Goal: Task Accomplishment & Management: Use online tool/utility

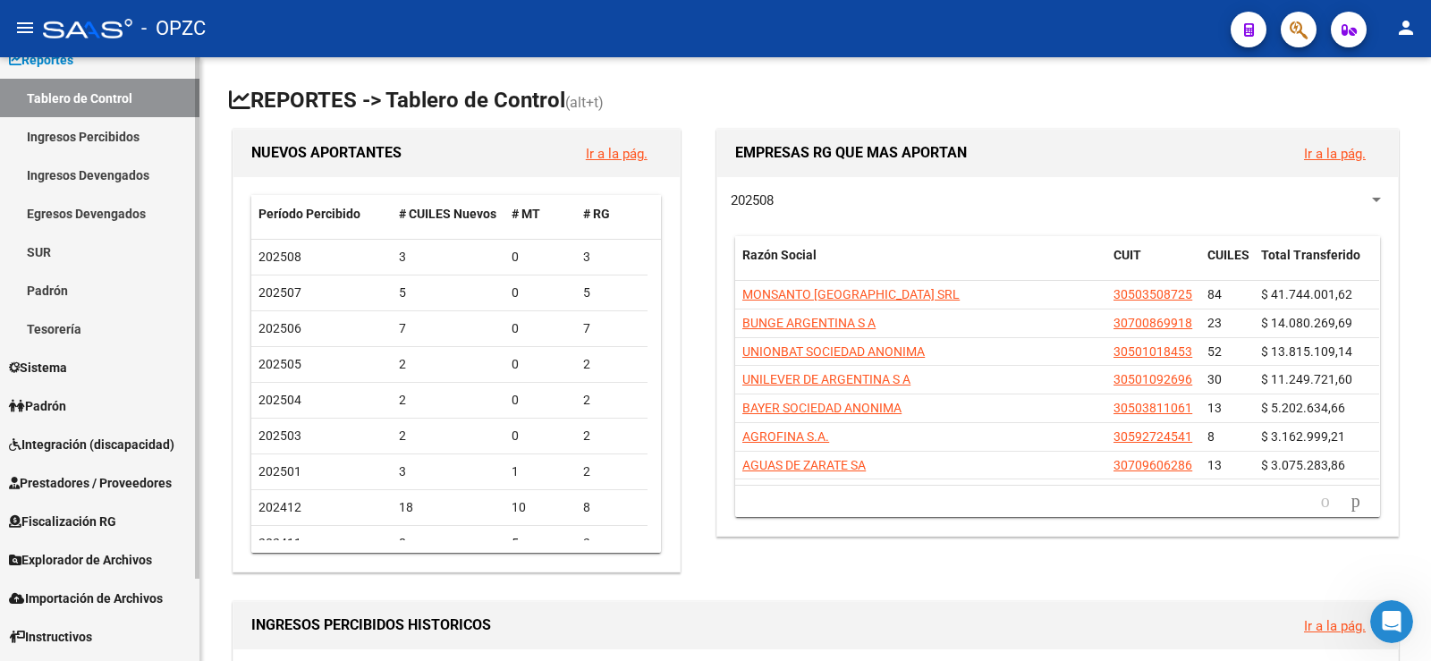
scroll to position [89, 0]
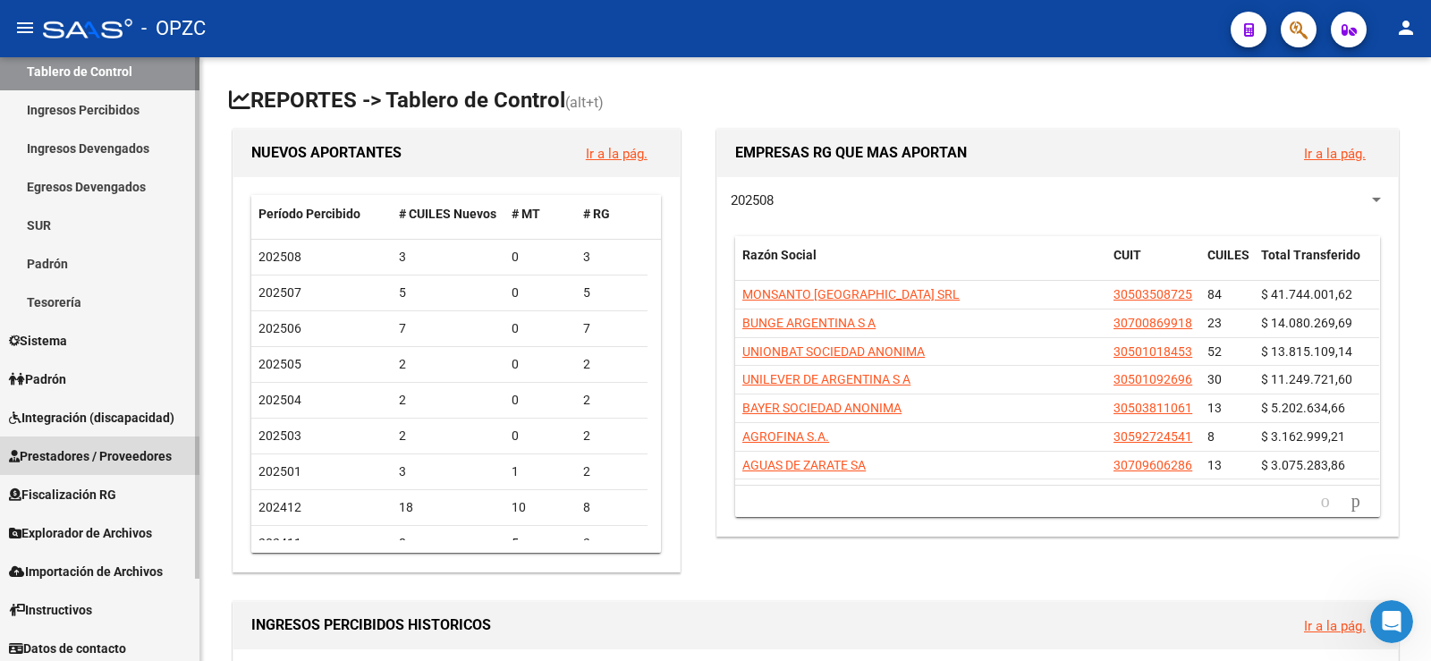
click at [108, 455] on span "Prestadores / Proveedores" at bounding box center [90, 456] width 163 height 20
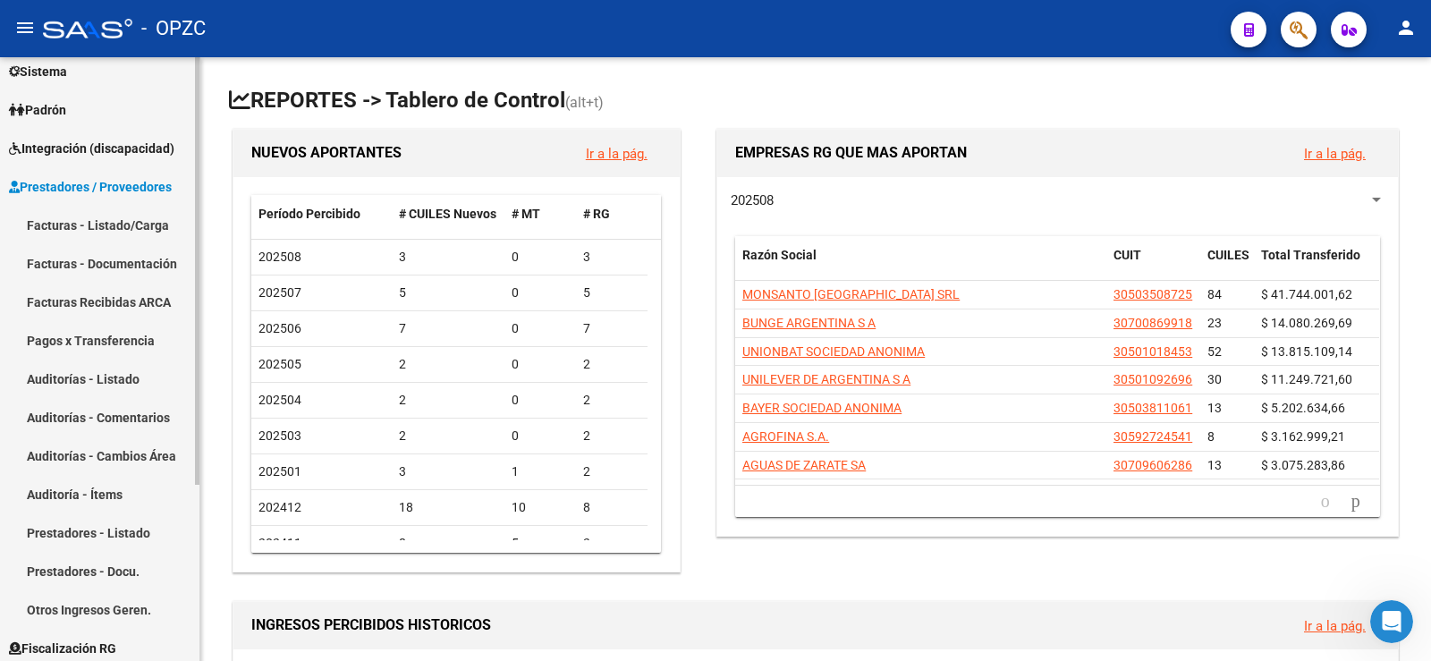
click at [131, 219] on link "Facturas - Listado/Carga" at bounding box center [99, 225] width 199 height 38
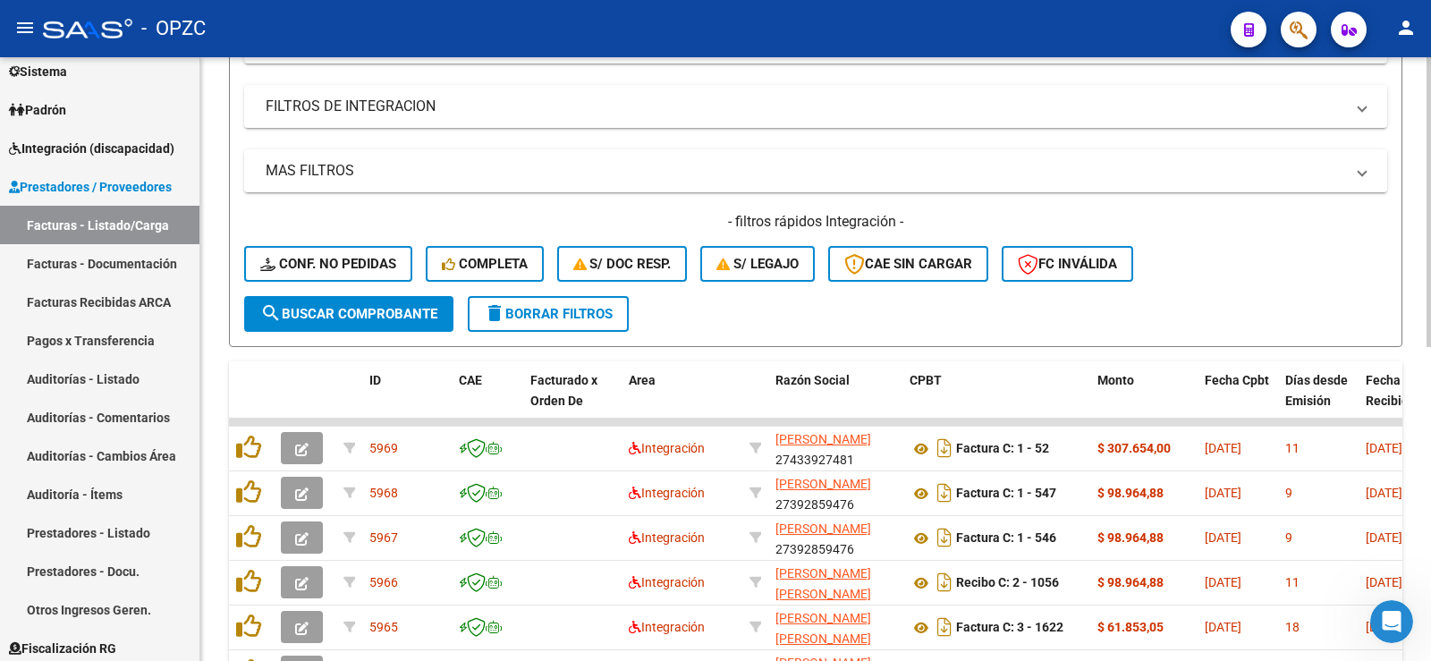
scroll to position [358, 0]
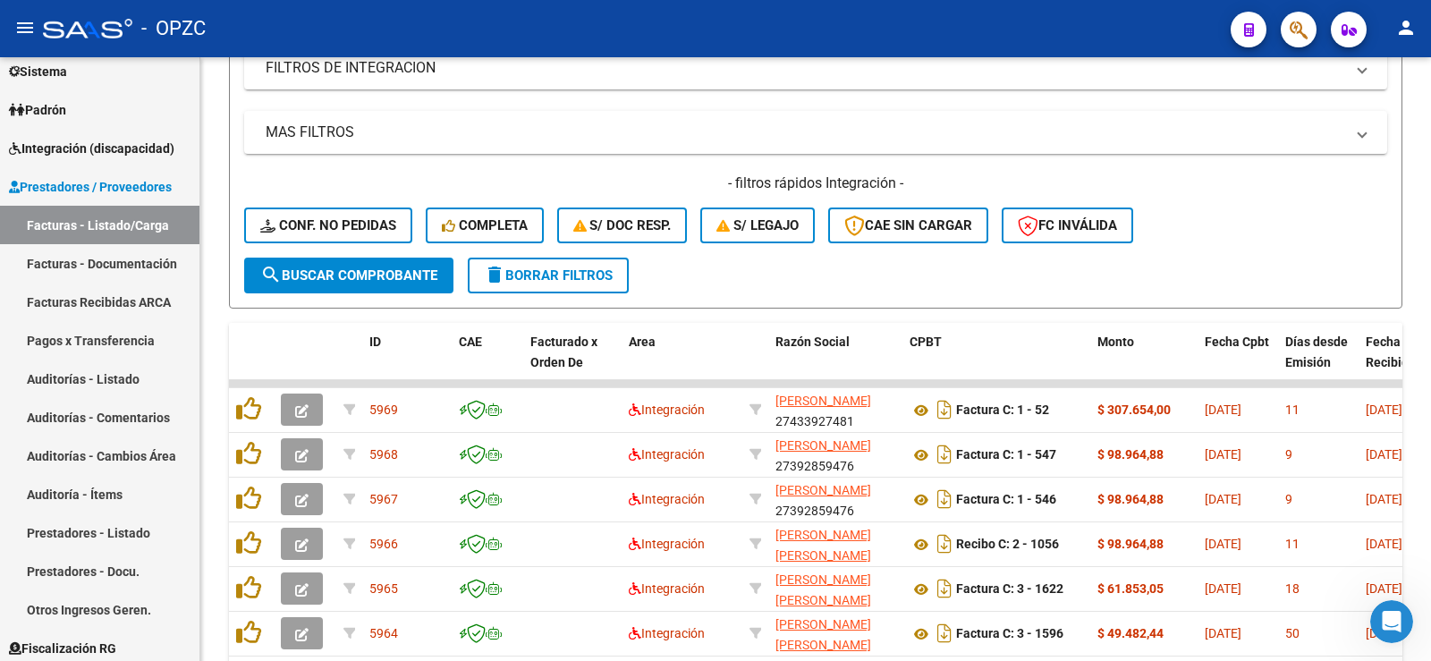
click at [1404, 32] on mat-icon "person" at bounding box center [1405, 27] width 21 height 21
click at [1388, 120] on button "exit_to_app Salir" at bounding box center [1369, 118] width 109 height 43
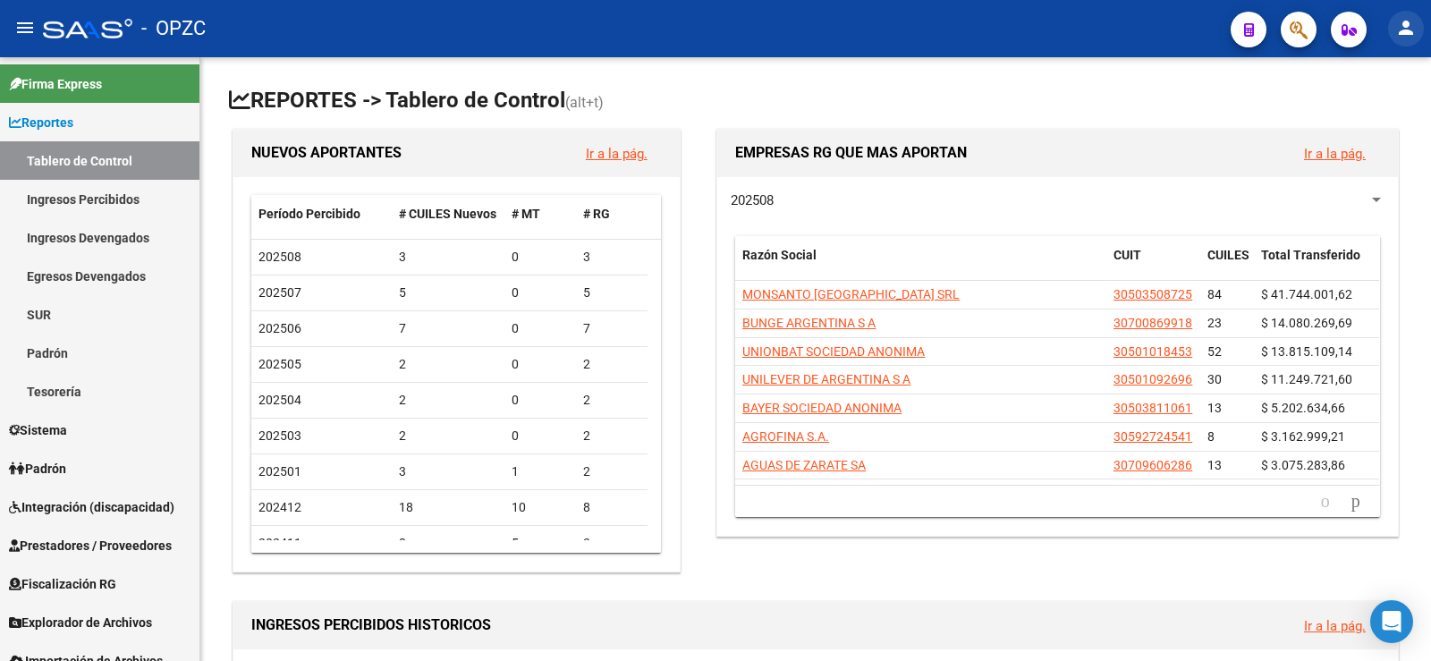
click at [1400, 21] on mat-icon "person" at bounding box center [1405, 27] width 21 height 21
click at [1370, 125] on button "exit_to_app Salir" at bounding box center [1369, 118] width 109 height 43
